Goal: Task Accomplishment & Management: Manage account settings

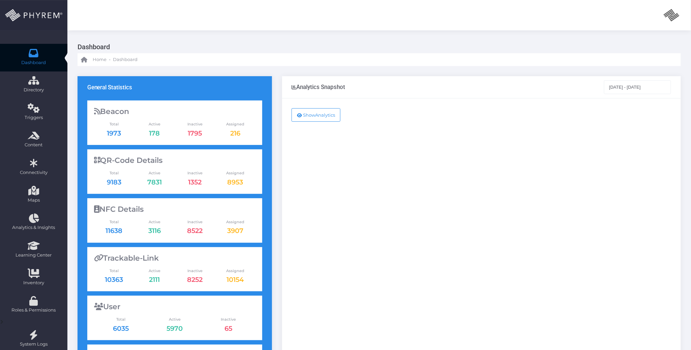
click at [494, 174] on div "Show Analytics" at bounding box center [481, 274] width 398 height 352
click at [438, 201] on div "Show Analytics" at bounding box center [481, 274] width 398 height 352
click at [595, 180] on div "Show Analytics" at bounding box center [481, 274] width 398 height 352
click at [439, 208] on div "Show Analytics" at bounding box center [481, 274] width 398 height 352
click at [567, 184] on div "Show Analytics" at bounding box center [481, 274] width 398 height 352
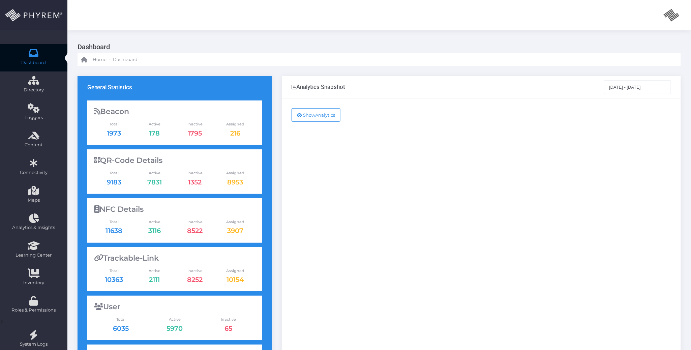
drag, startPoint x: 37, startPoint y: 53, endPoint x: 42, endPoint y: 61, distance: 9.5
click at [38, 54] on link "Dashboard" at bounding box center [33, 58] width 67 height 28
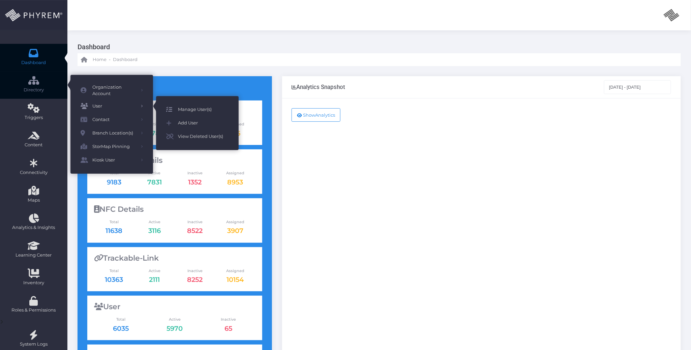
click at [188, 111] on span "Manage User(s)" at bounding box center [203, 109] width 51 height 9
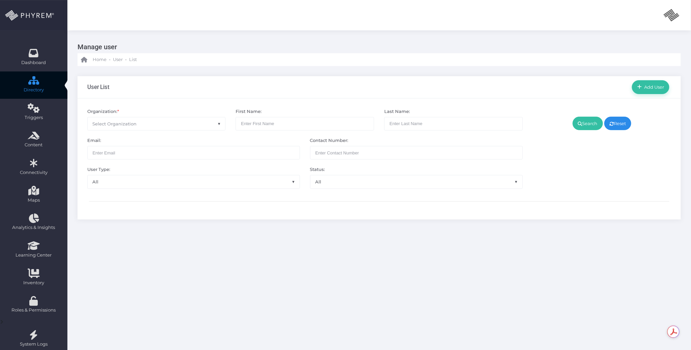
click at [156, 124] on span "Select Organization" at bounding box center [157, 123] width 138 height 13
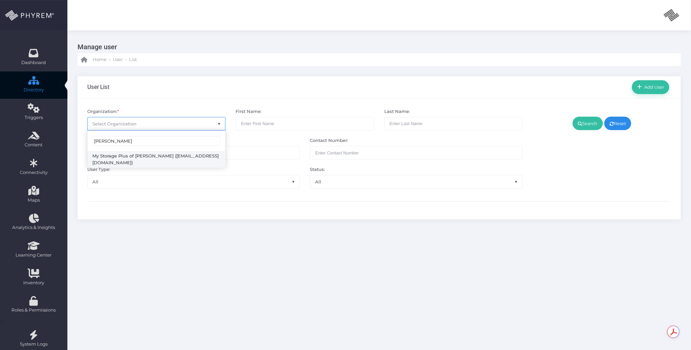
type input "[PERSON_NAME]"
select select "4807"
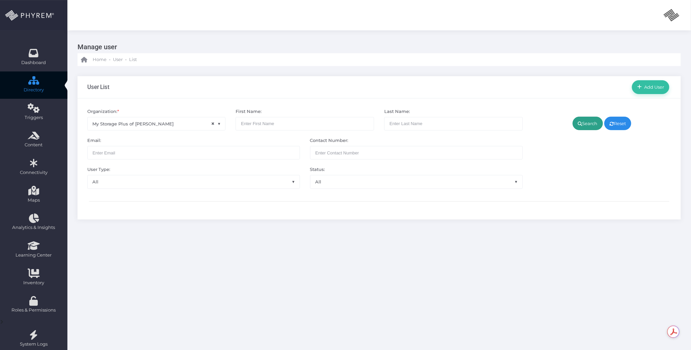
click at [588, 125] on link "Search" at bounding box center [587, 123] width 30 height 13
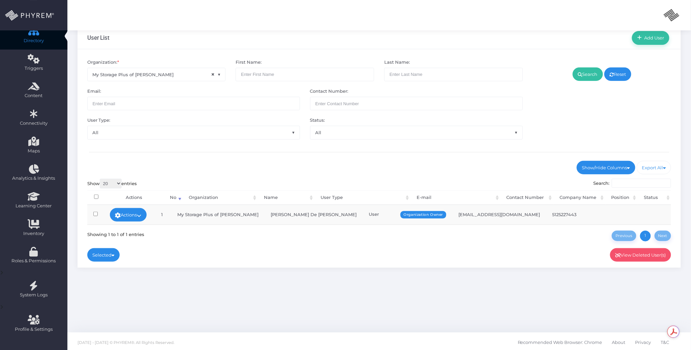
scroll to position [52, 0]
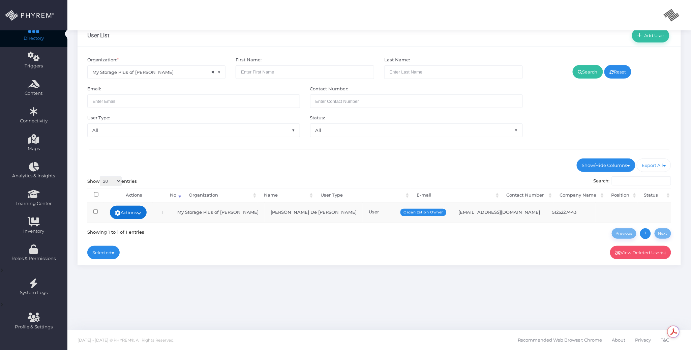
click at [144, 211] on link "Actions" at bounding box center [128, 211] width 37 height 13
click at [132, 261] on link "Sign In" at bounding box center [133, 263] width 44 height 13
